Goal: Check status: Check status

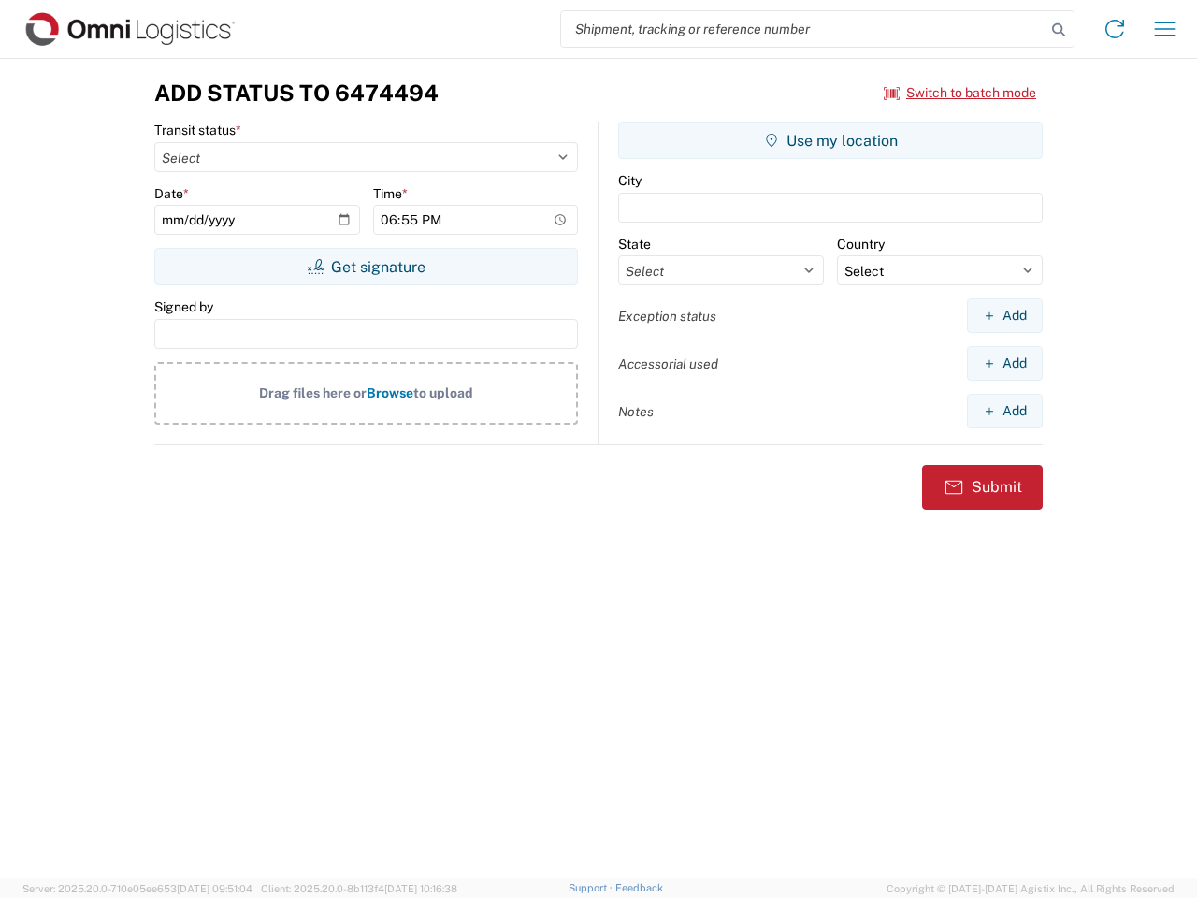
click at [803, 29] on input "search" at bounding box center [803, 29] width 484 height 36
click at [1058, 30] on icon at bounding box center [1058, 30] width 26 height 26
click at [1114, 29] on icon at bounding box center [1114, 29] width 30 height 30
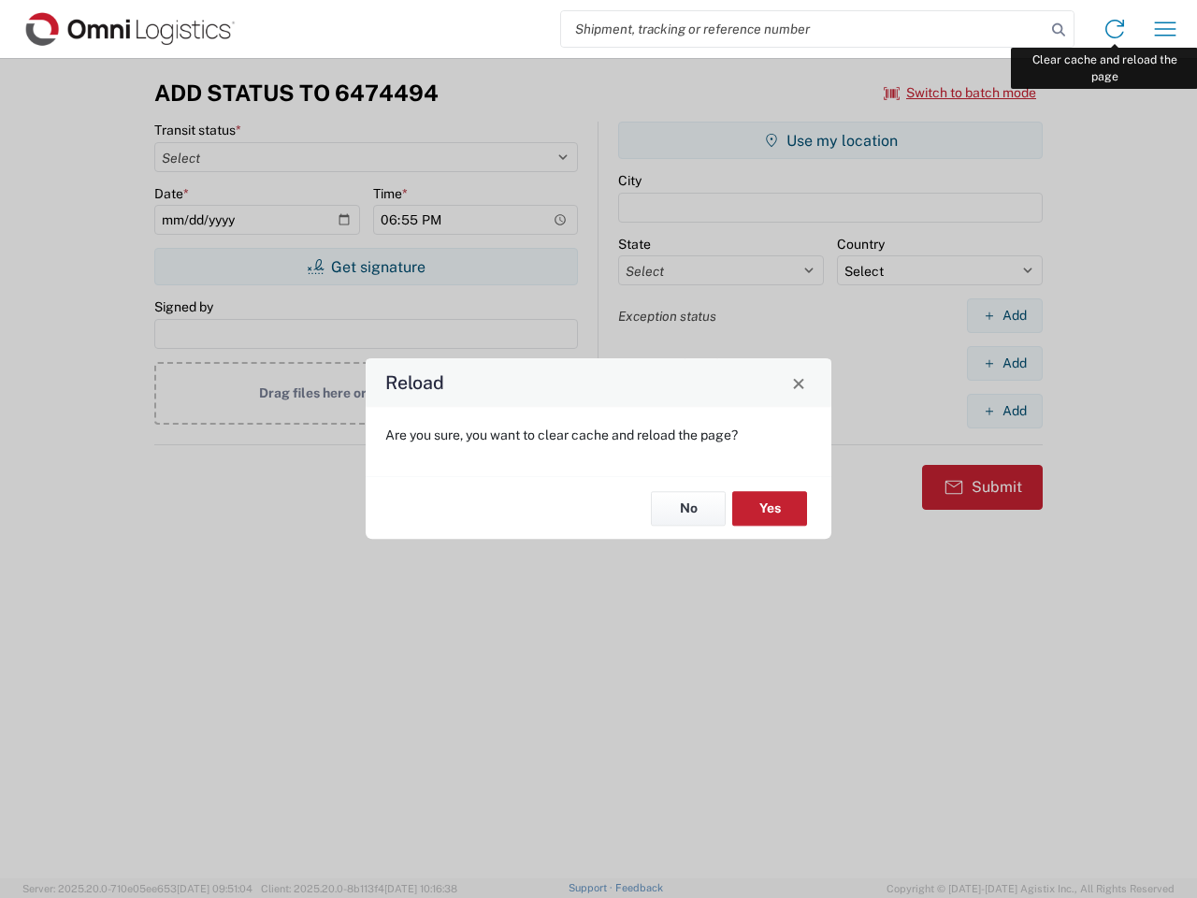
click at [1165, 29] on div "Reload Are you sure, you want to clear cache and reload the page? No Yes" at bounding box center [598, 449] width 1197 height 898
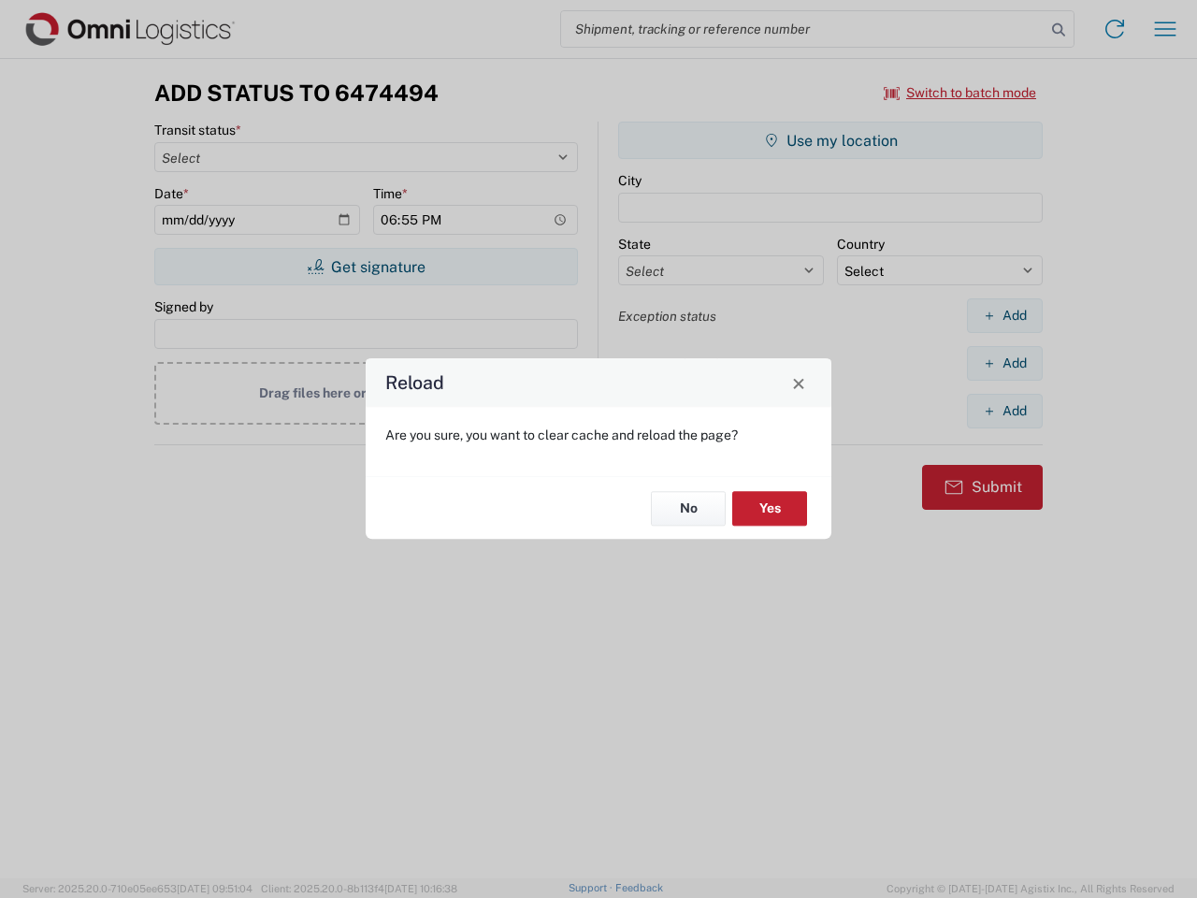
click at [960, 93] on div "Reload Are you sure, you want to clear cache and reload the page? No Yes" at bounding box center [598, 449] width 1197 height 898
click at [366, 266] on div "Reload Are you sure, you want to clear cache and reload the page? No Yes" at bounding box center [598, 449] width 1197 height 898
click at [830, 140] on div "Reload Are you sure, you want to clear cache and reload the page? No Yes" at bounding box center [598, 449] width 1197 height 898
click at [1004, 315] on div "Reload Are you sure, you want to clear cache and reload the page? No Yes" at bounding box center [598, 449] width 1197 height 898
click at [1004, 363] on div "Reload Are you sure, you want to clear cache and reload the page? No Yes" at bounding box center [598, 449] width 1197 height 898
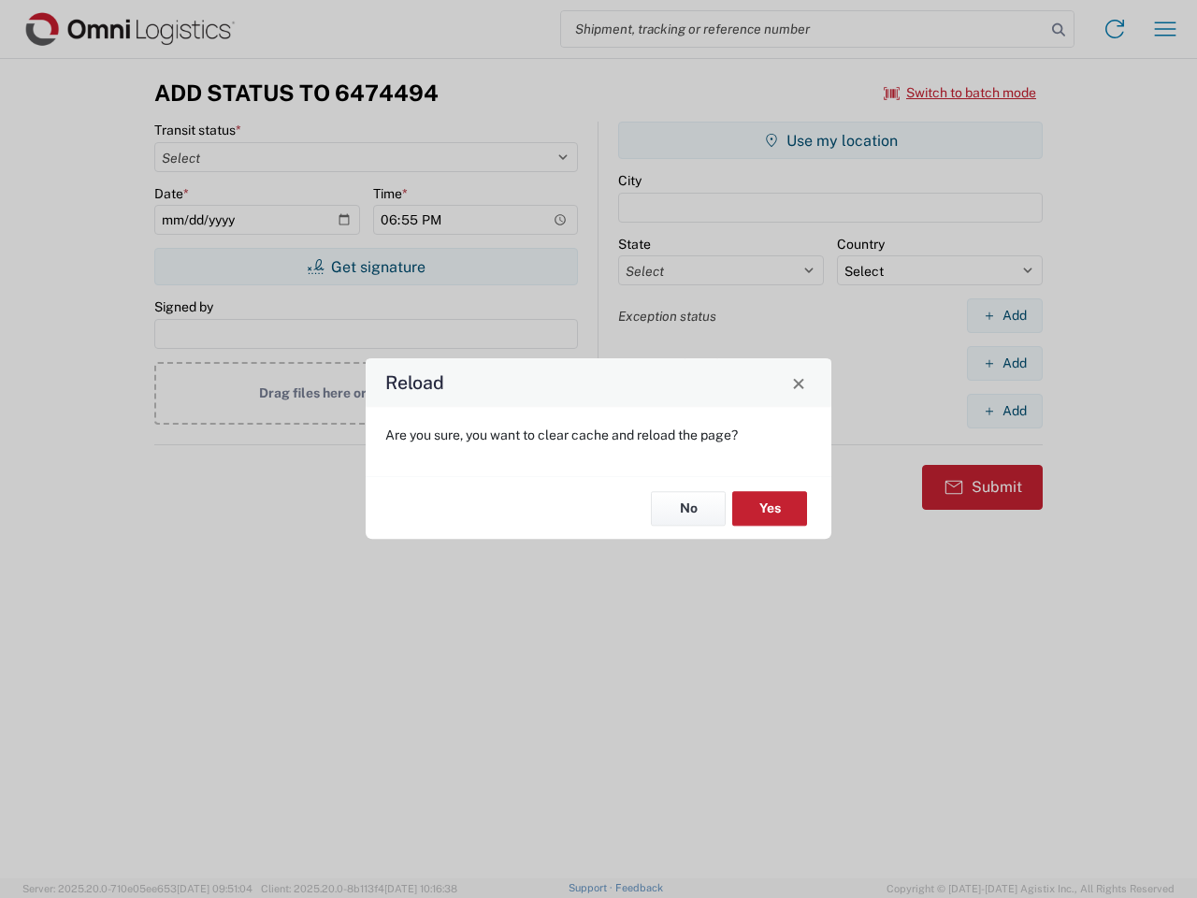
click at [1004, 410] on div "Reload Are you sure, you want to clear cache and reload the page? No Yes" at bounding box center [598, 449] width 1197 height 898
